Goal: Check status

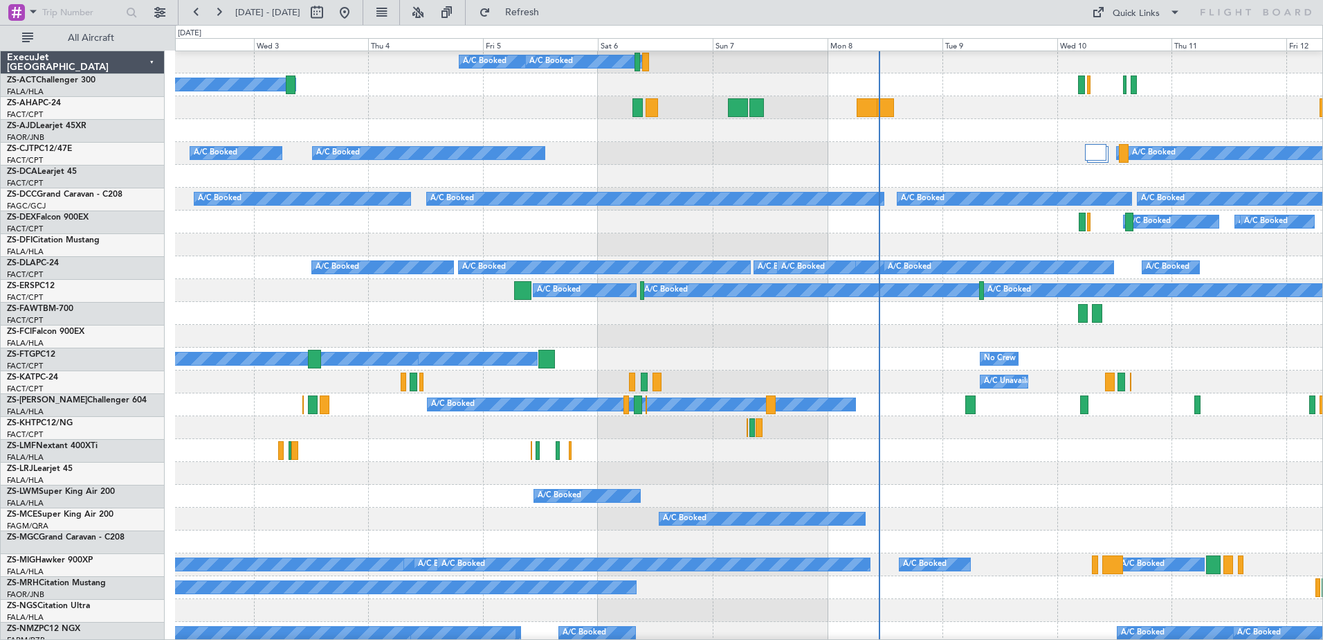
scroll to position [138, 0]
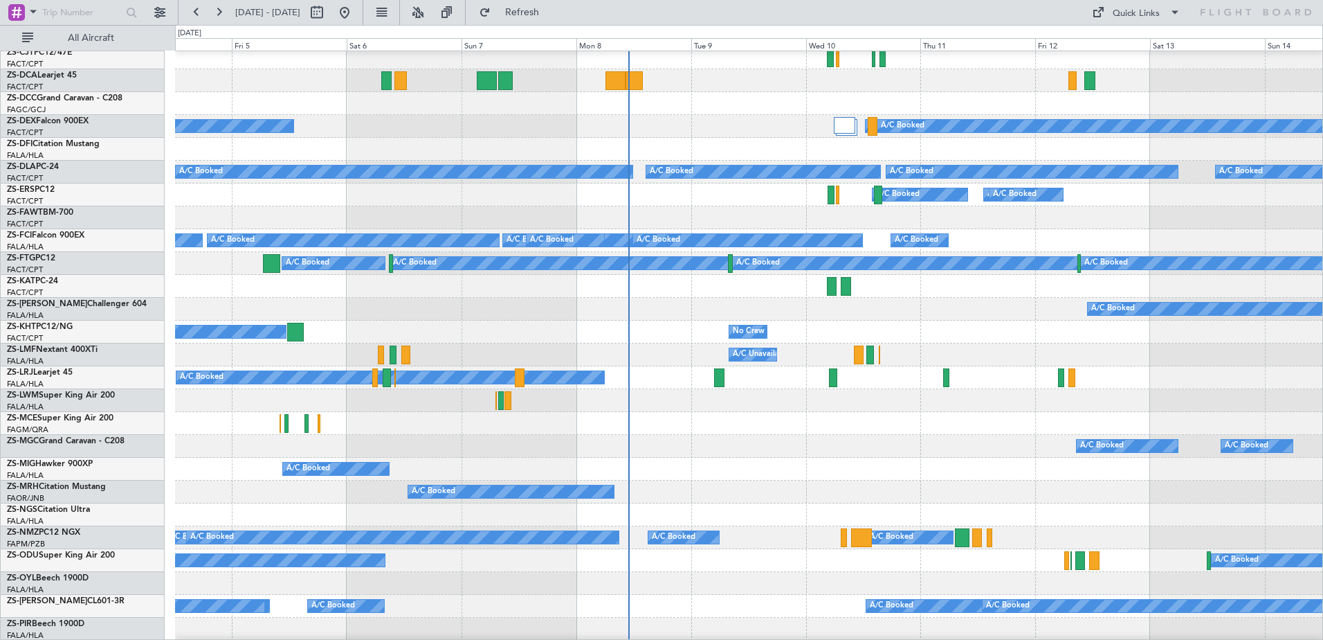
click at [419, 183] on div "A/C Booked A/C Booked A/C Booked A/C Booked" at bounding box center [749, 194] width 1148 height 23
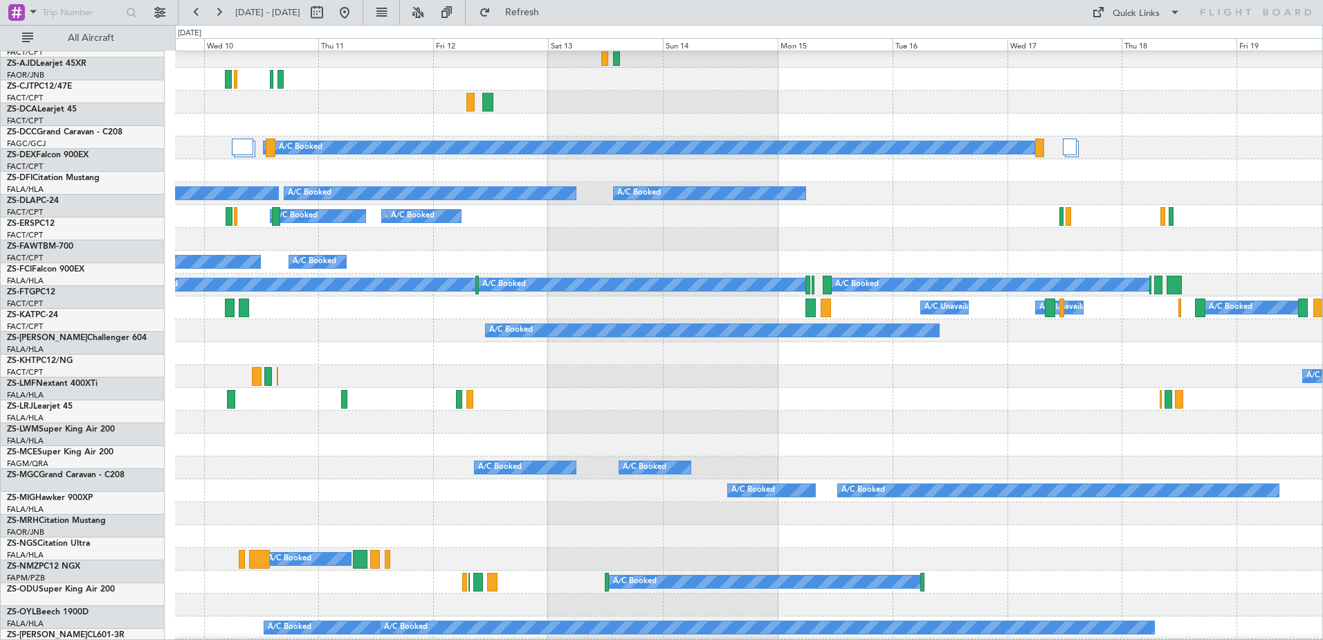
click at [575, 265] on div "A/C Booked A/C Booked A/C Booked A/C Booked A/C Booked A/C Booked" at bounding box center [749, 262] width 1148 height 23
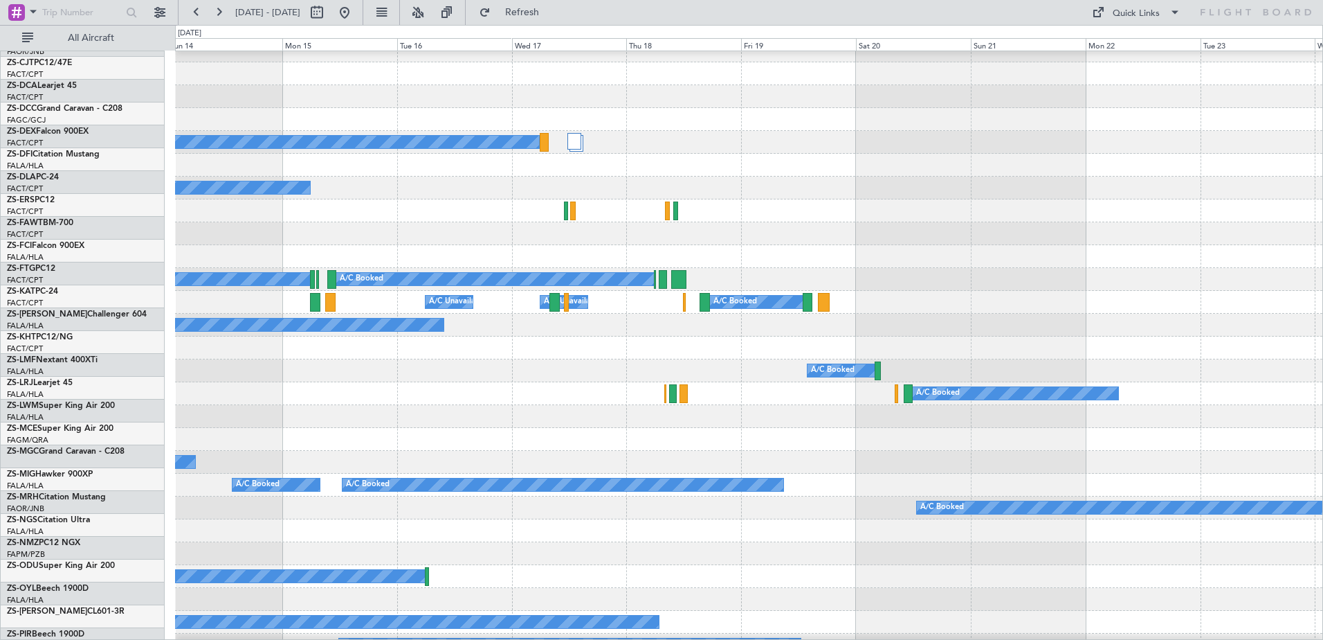
click at [673, 203] on div at bounding box center [675, 210] width 5 height 19
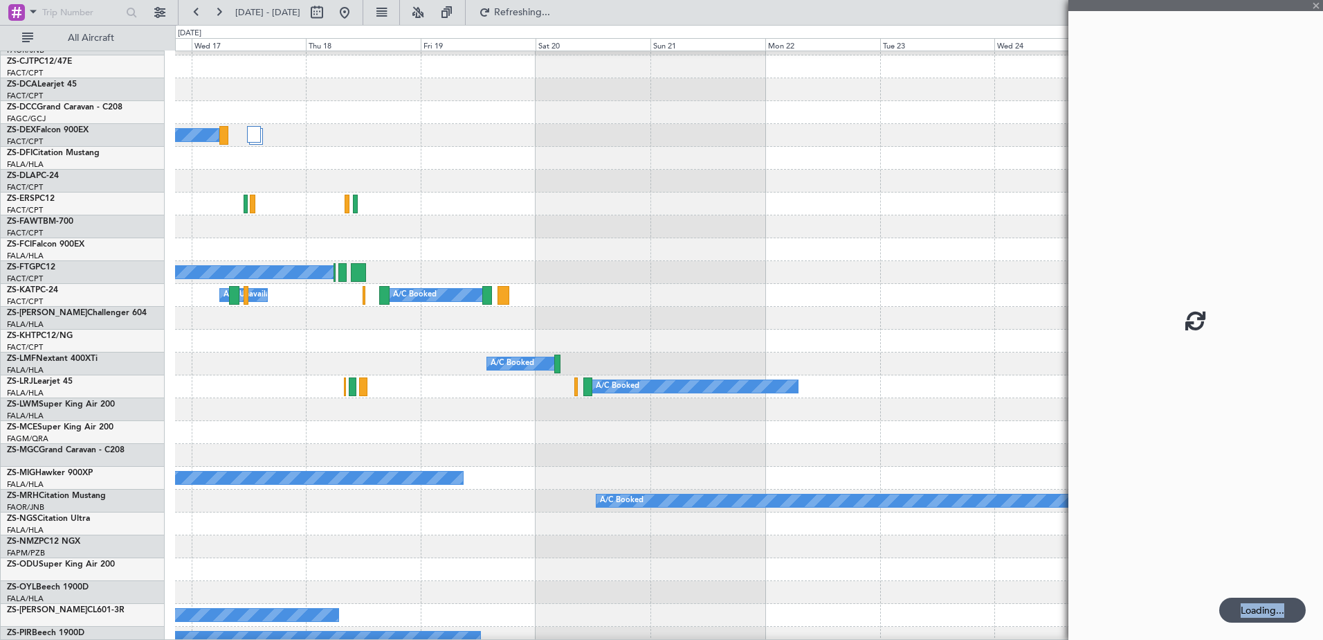
drag, startPoint x: 1084, startPoint y: 247, endPoint x: 757, endPoint y: 226, distance: 327.3
click at [757, 226] on fb-app "[DATE] - [DATE] Refreshing... Quick Links All Aircraft A/C Booked A/C Booked A/…" at bounding box center [661, 324] width 1323 height 629
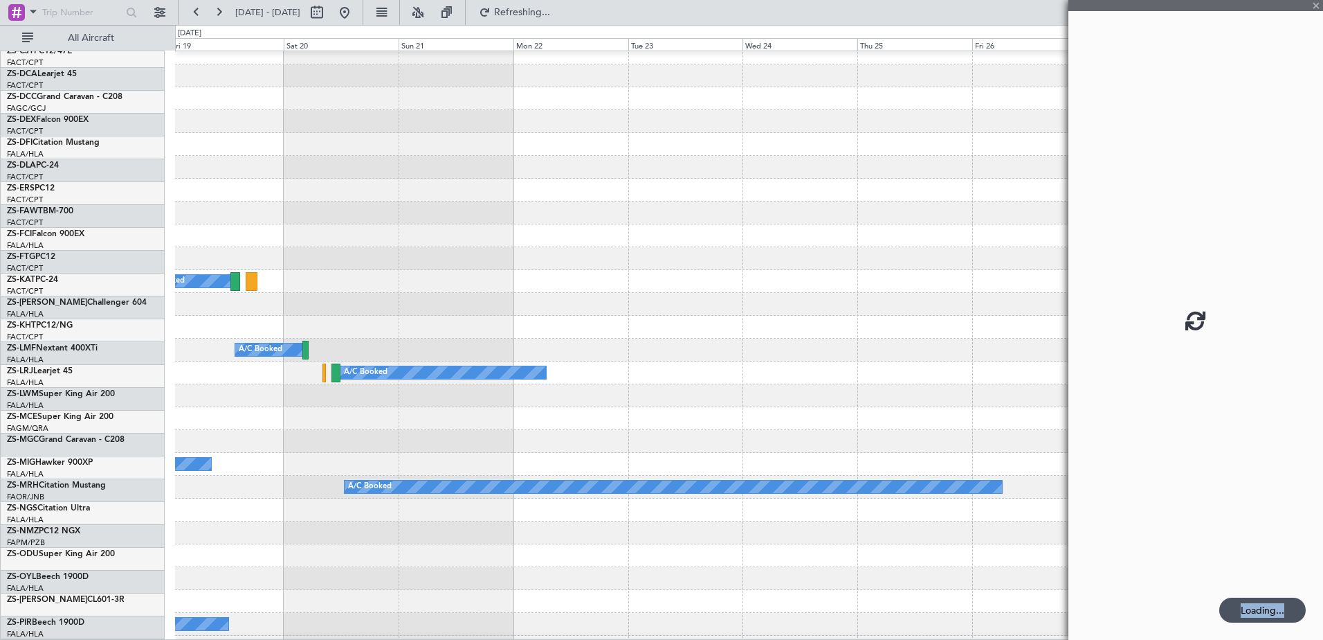
scroll to position [103, 0]
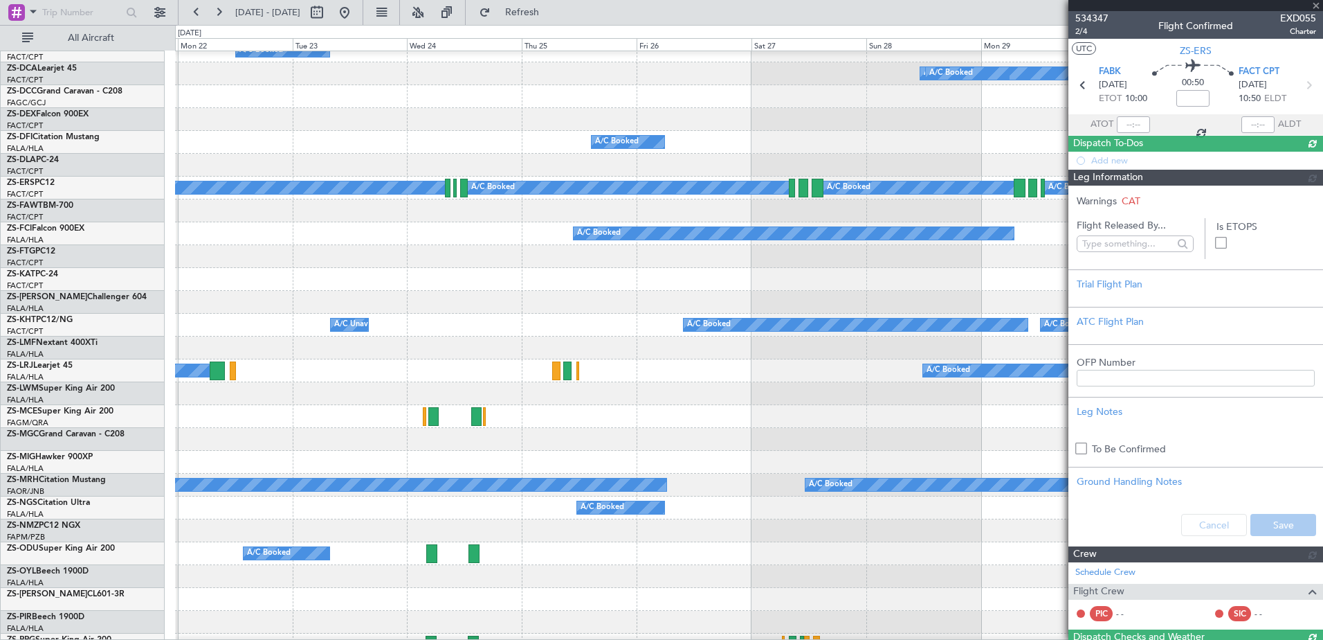
click at [417, 221] on div at bounding box center [749, 210] width 1148 height 23
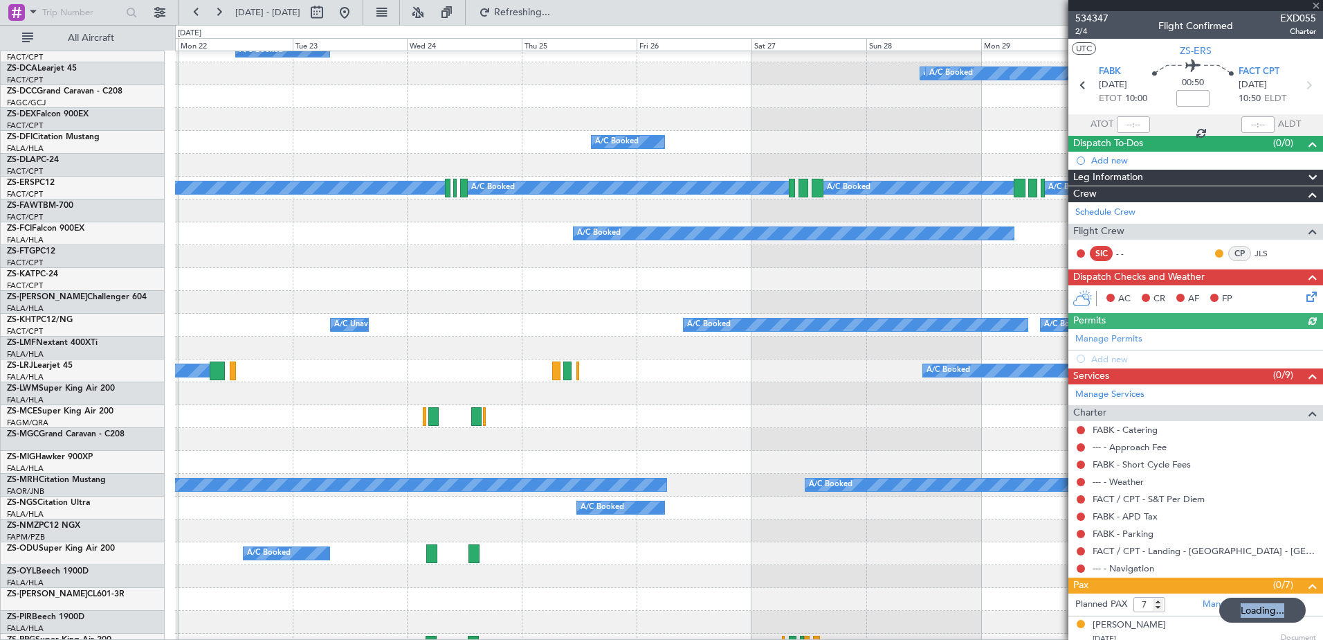
click at [1317, 4] on div at bounding box center [1196, 5] width 255 height 11
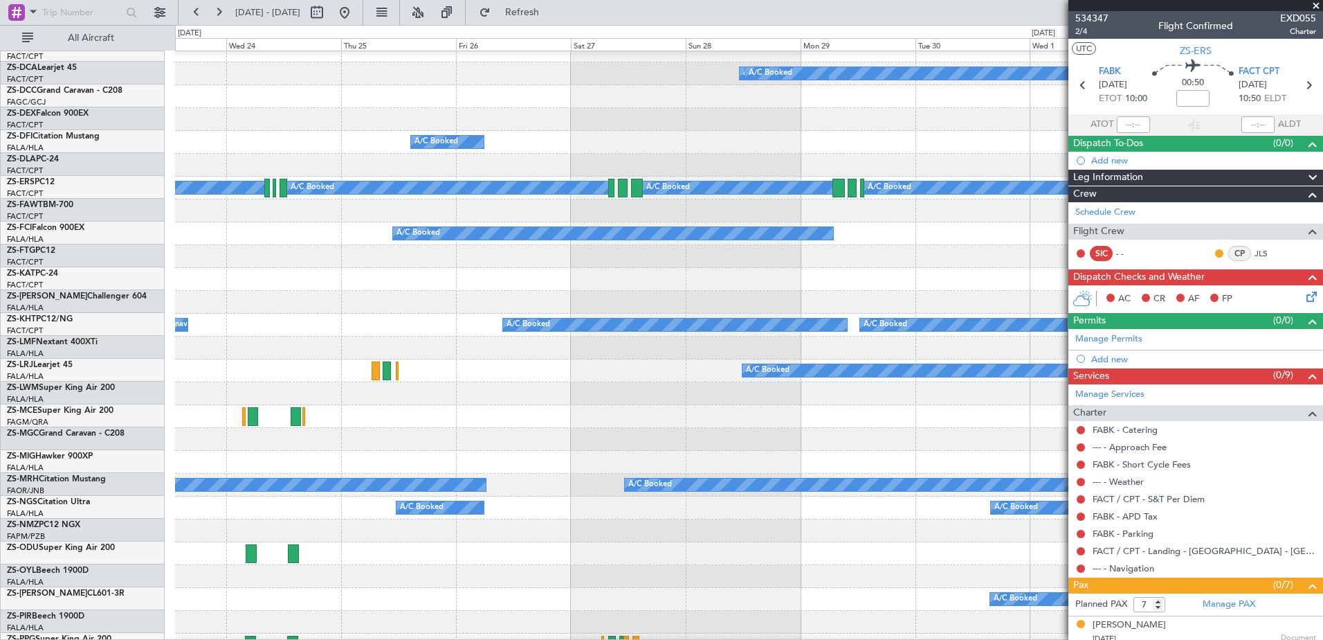
scroll to position [104, 0]
click at [651, 108] on div "A/C Booked" at bounding box center [749, 119] width 1148 height 23
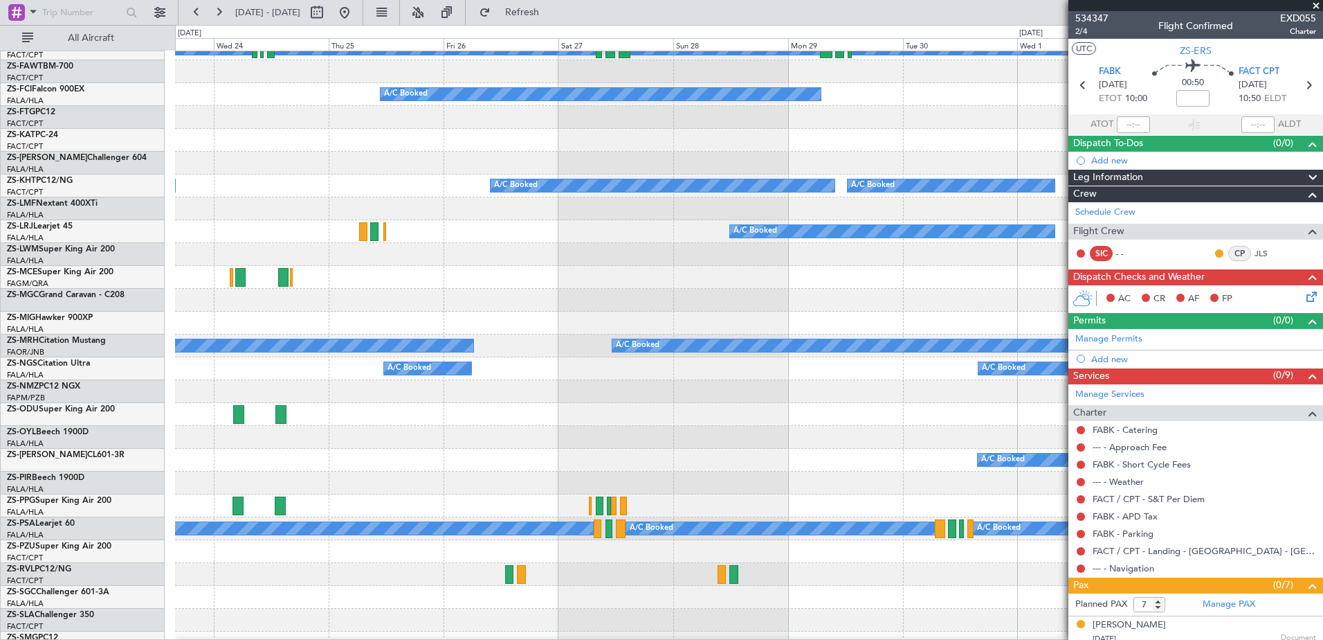
scroll to position [370, 0]
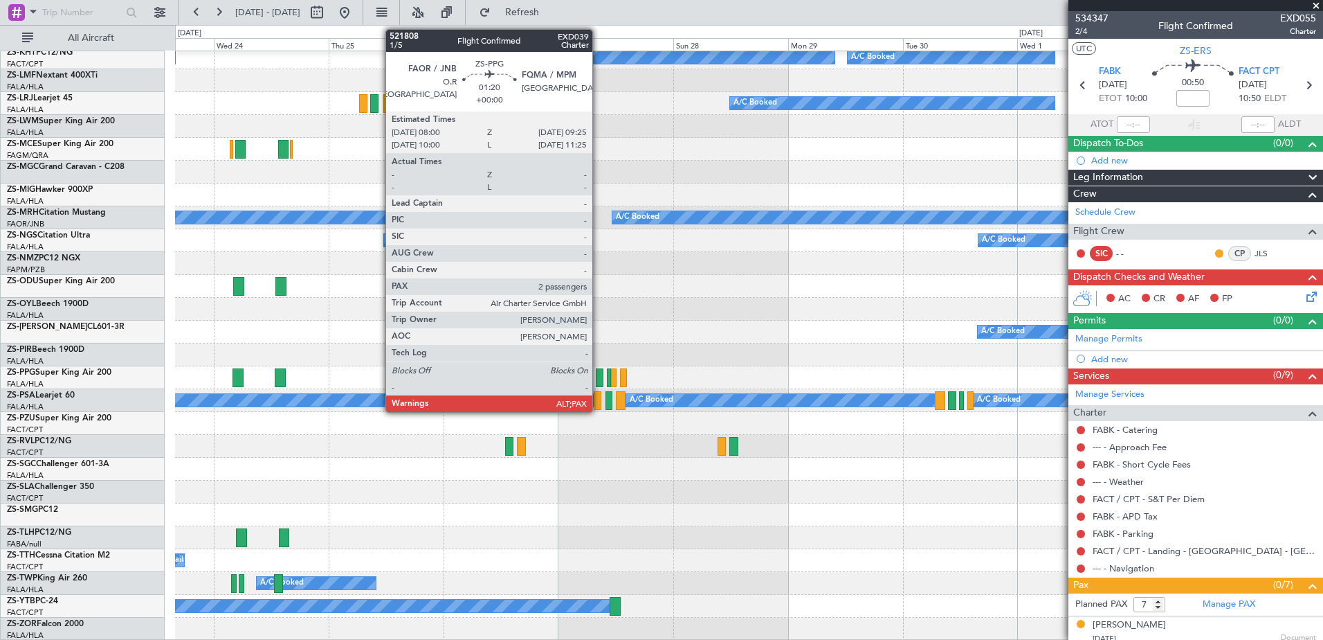
click at [599, 374] on div at bounding box center [599, 377] width 7 height 19
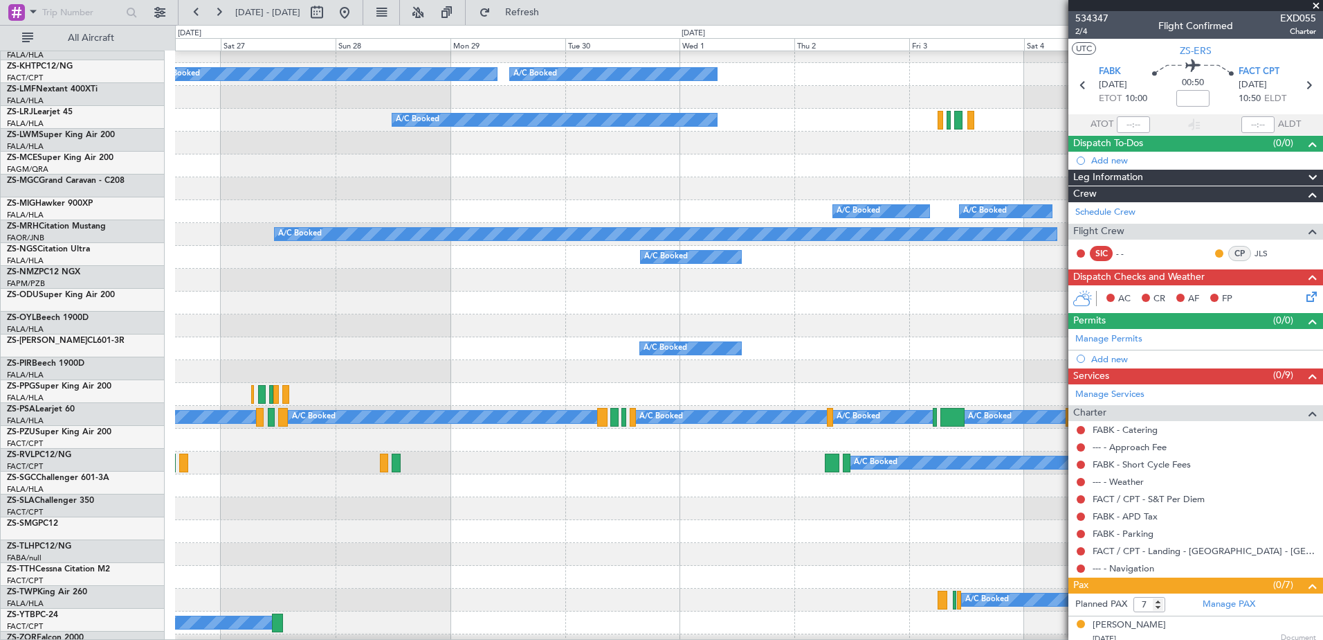
click at [487, 298] on div "A/C Booked" at bounding box center [749, 302] width 1148 height 23
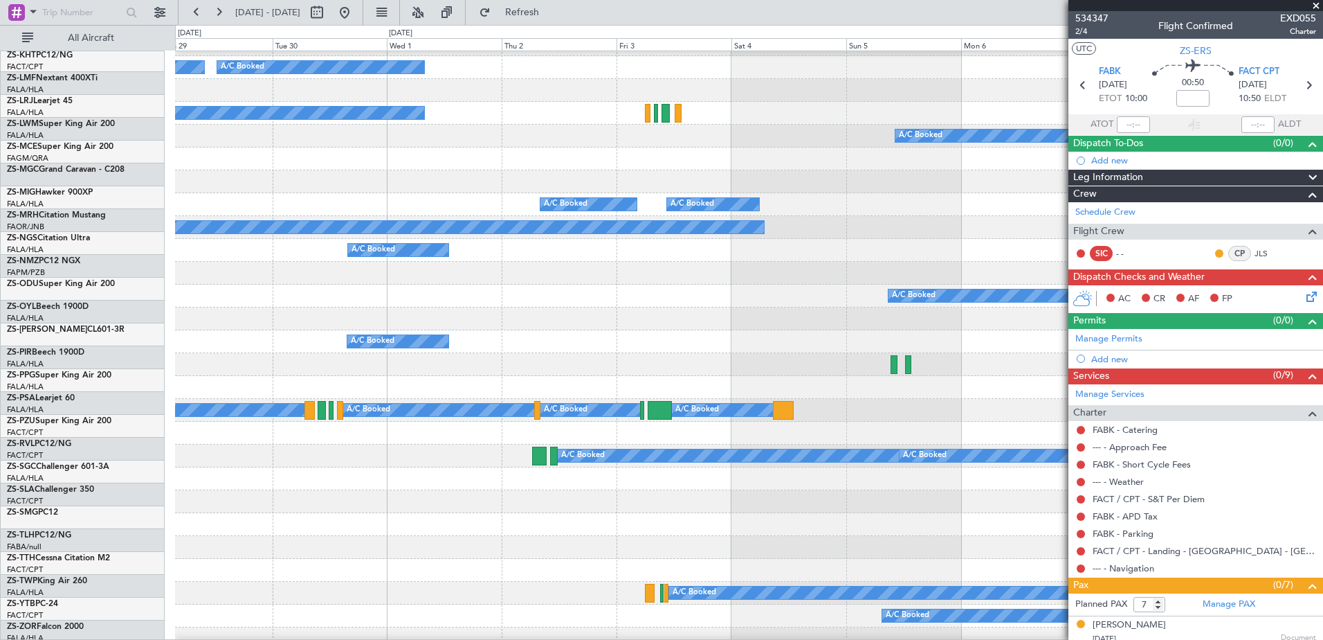
click at [513, 291] on div "A/C Booked A/C Booked" at bounding box center [749, 295] width 1148 height 23
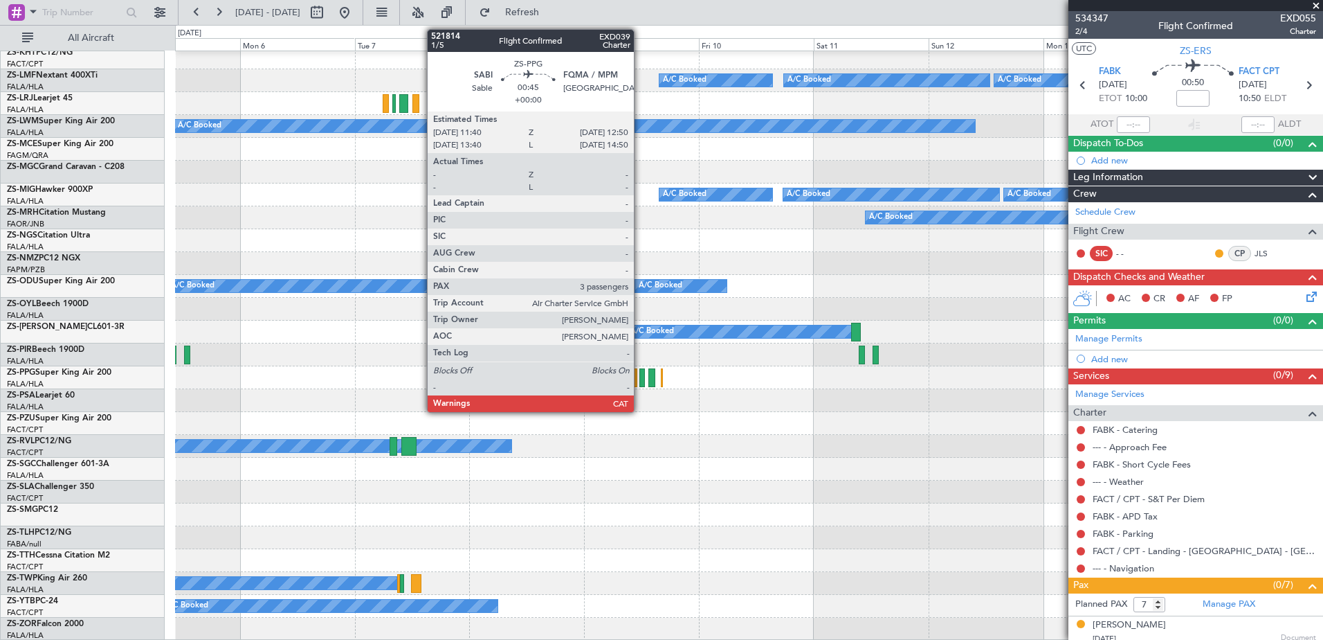
click at [640, 379] on div at bounding box center [643, 377] width 6 height 19
